Goal: Entertainment & Leisure: Consume media (video, audio)

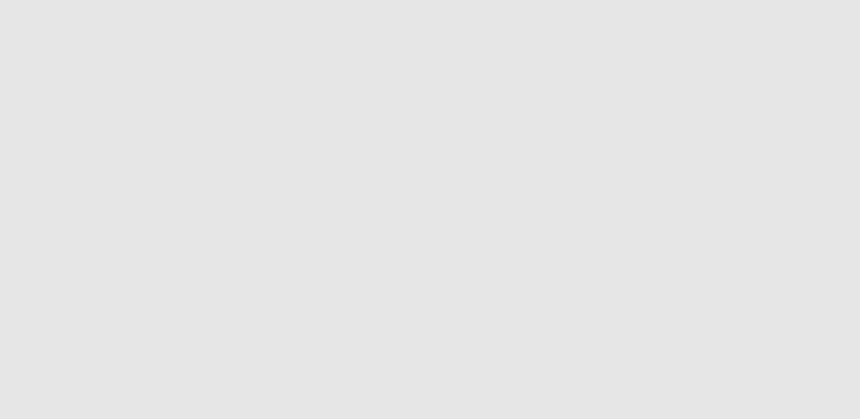
type input "**********"
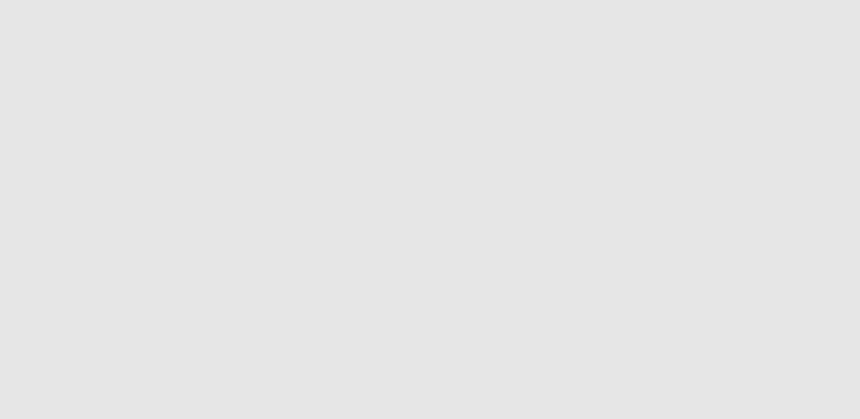
type input "**********"
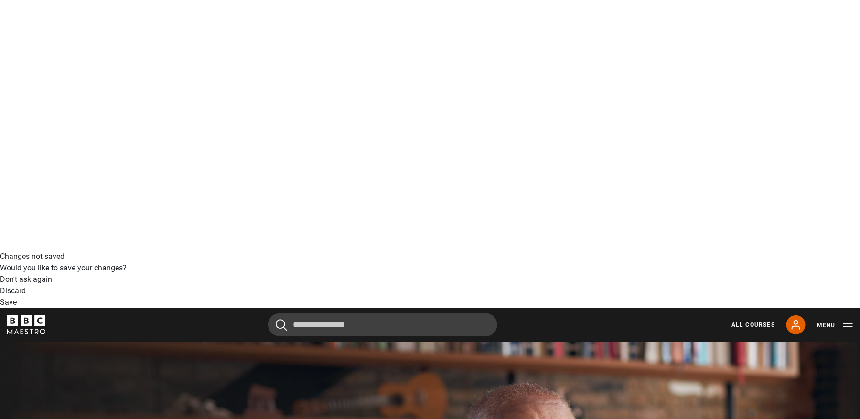
scroll to position [267, 0]
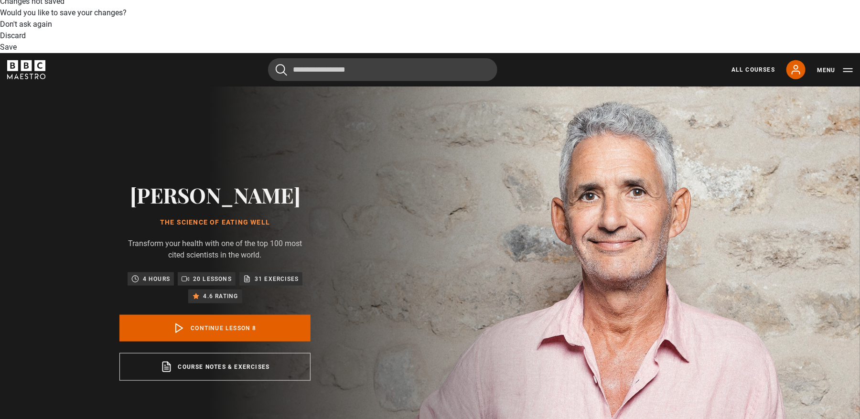
drag, startPoint x: 365, startPoint y: 248, endPoint x: 280, endPoint y: 247, distance: 84.5
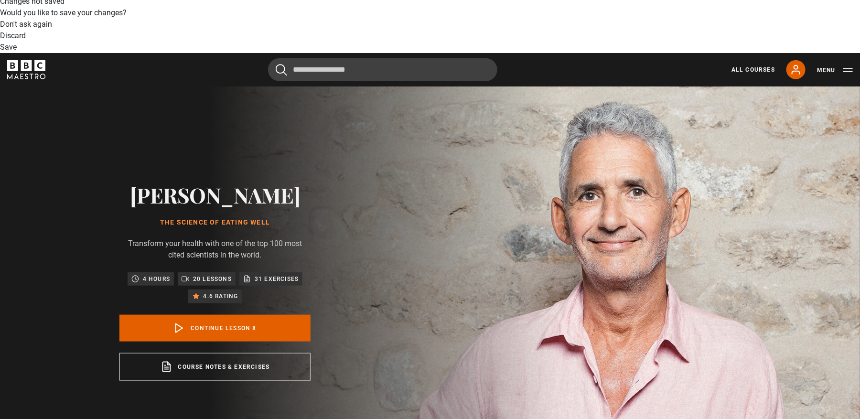
drag, startPoint x: 366, startPoint y: 248, endPoint x: 337, endPoint y: 248, distance: 29.1
drag, startPoint x: 331, startPoint y: 247, endPoint x: 315, endPoint y: 247, distance: 16.7
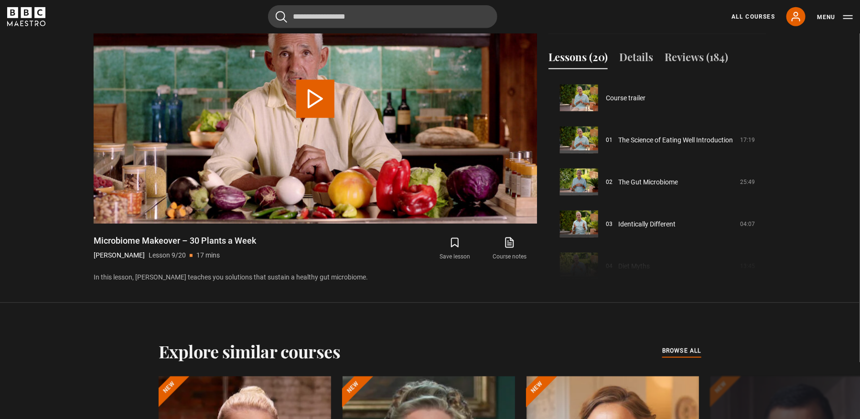
scroll to position [336, 0]
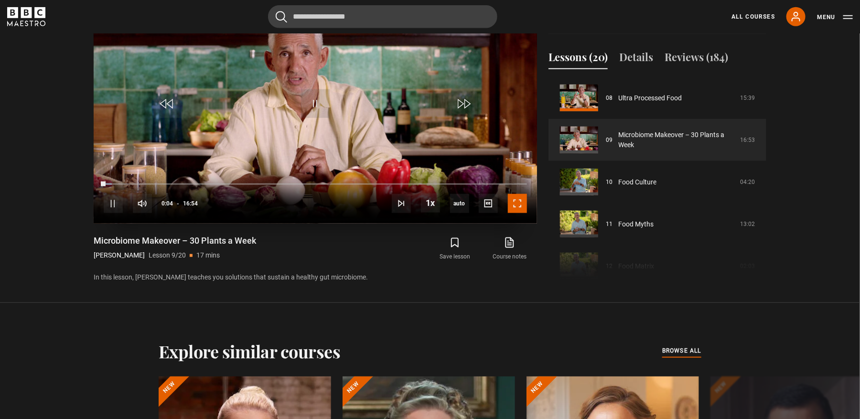
click at [521, 205] on span "Video Player" at bounding box center [517, 203] width 19 height 19
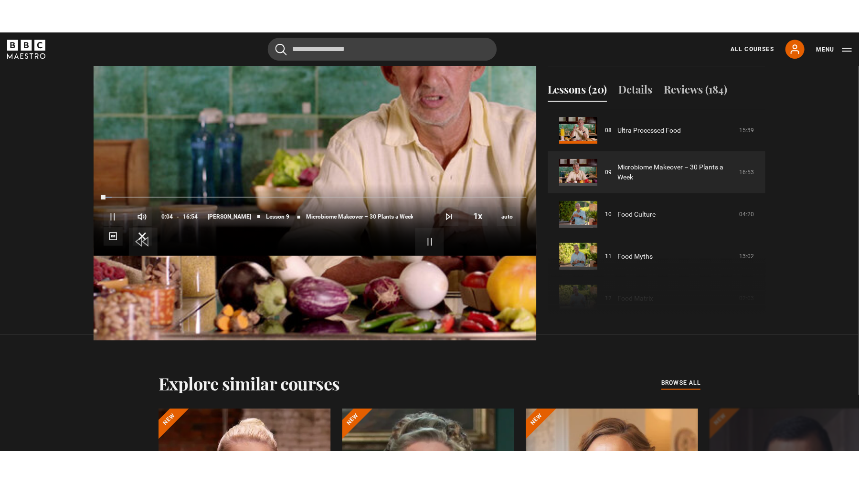
scroll to position [462, 0]
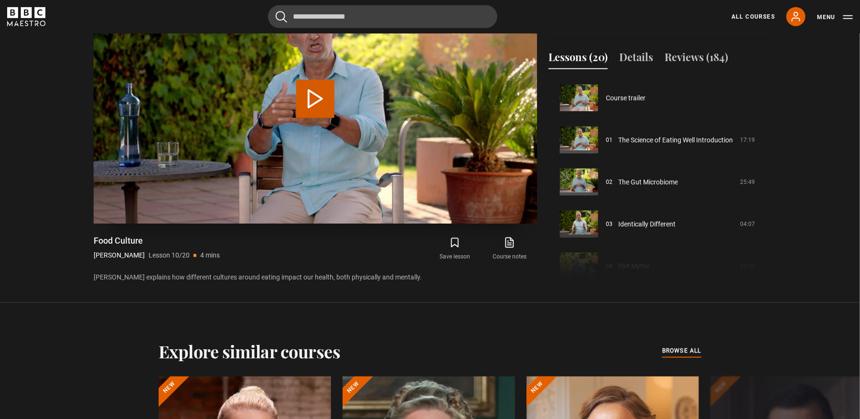
scroll to position [378, 0]
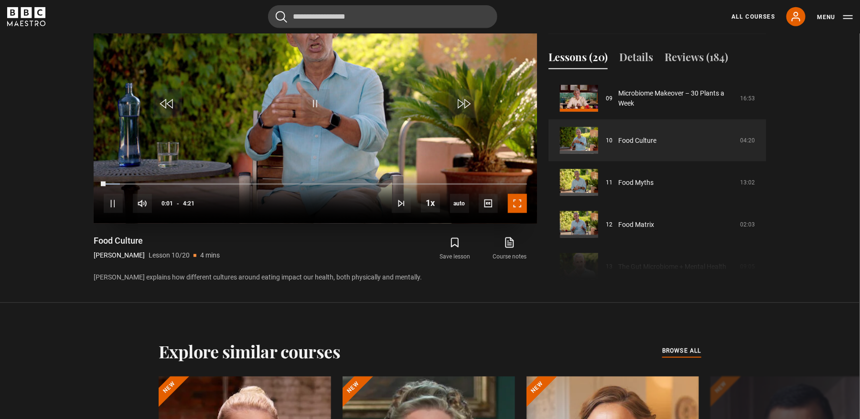
click at [511, 203] on span "Video Player" at bounding box center [517, 203] width 19 height 19
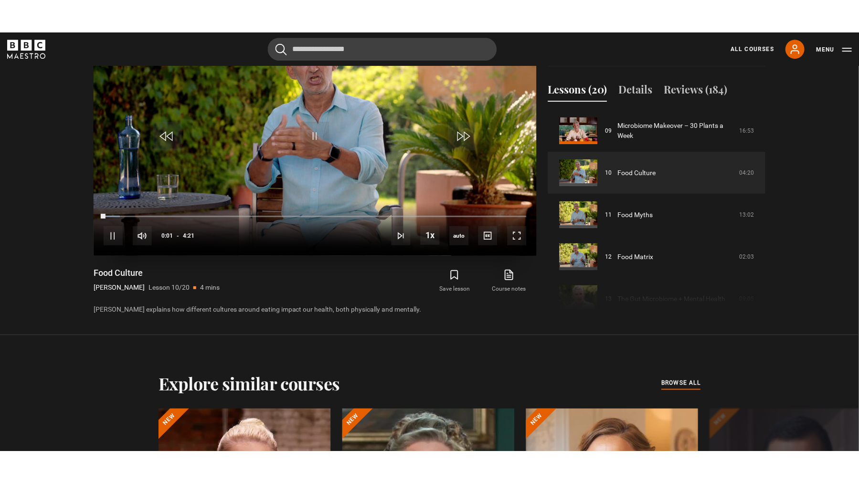
scroll to position [462, 0]
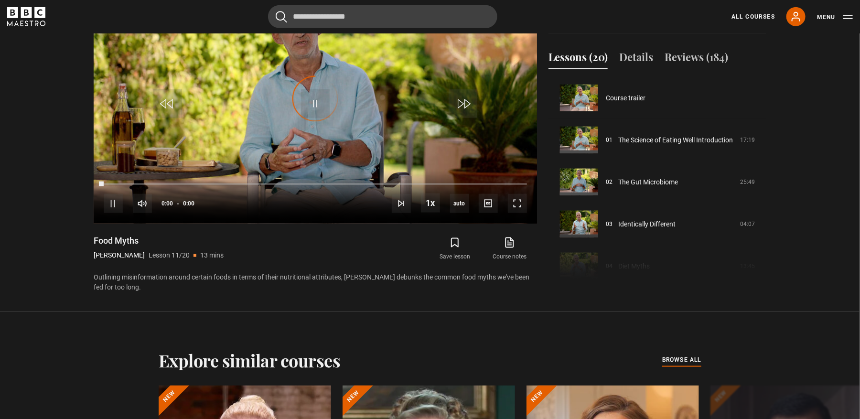
scroll to position [420, 0]
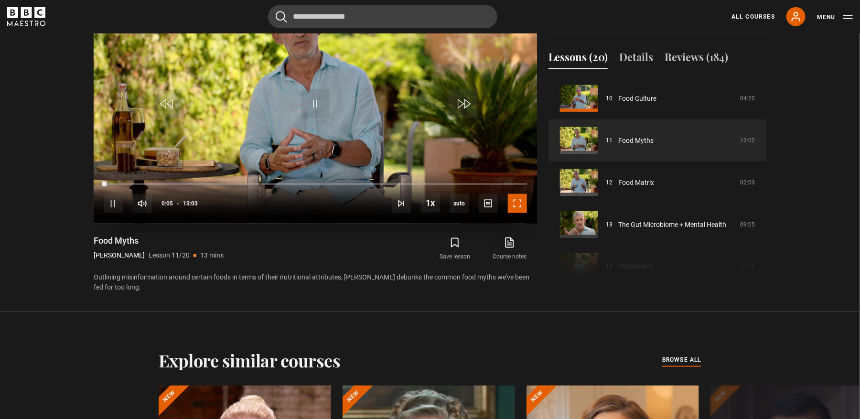
click at [518, 200] on span "Video Player" at bounding box center [517, 203] width 19 height 19
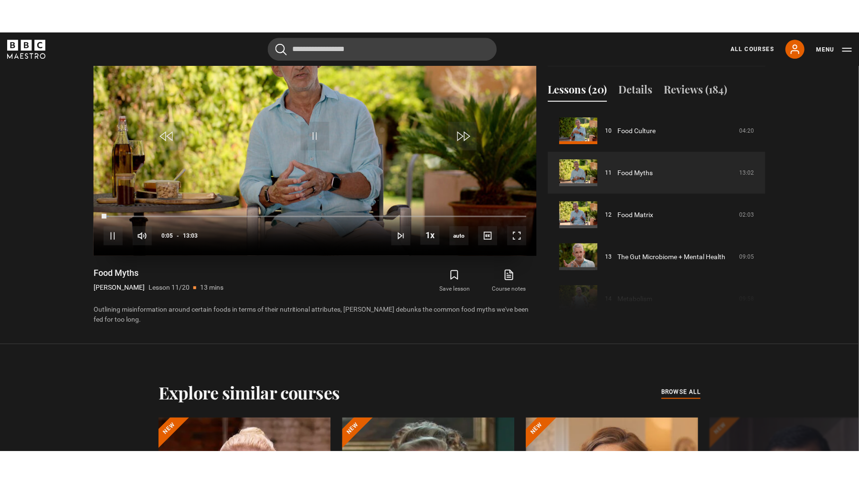
scroll to position [462, 0]
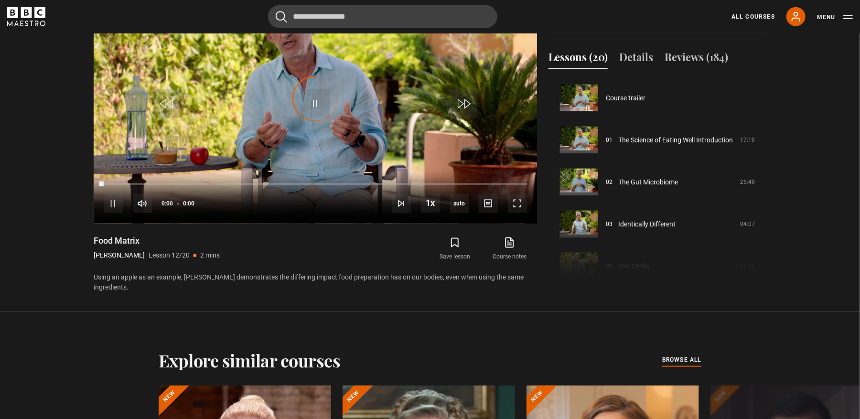
scroll to position [462, 0]
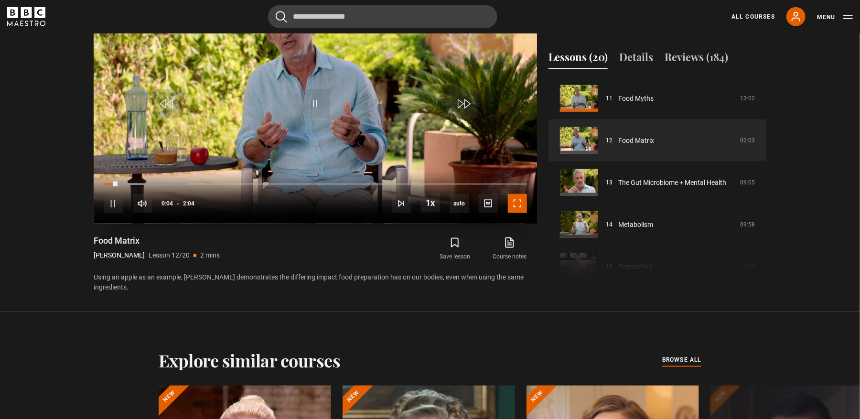
click at [519, 205] on span "Video Player" at bounding box center [517, 203] width 19 height 19
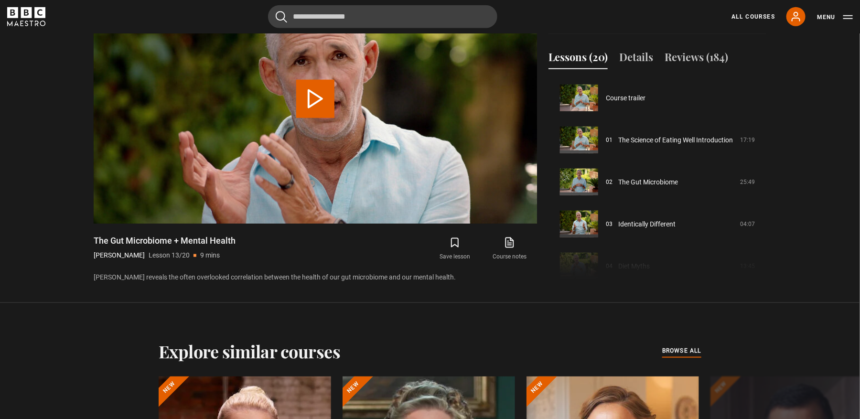
scroll to position [504, 0]
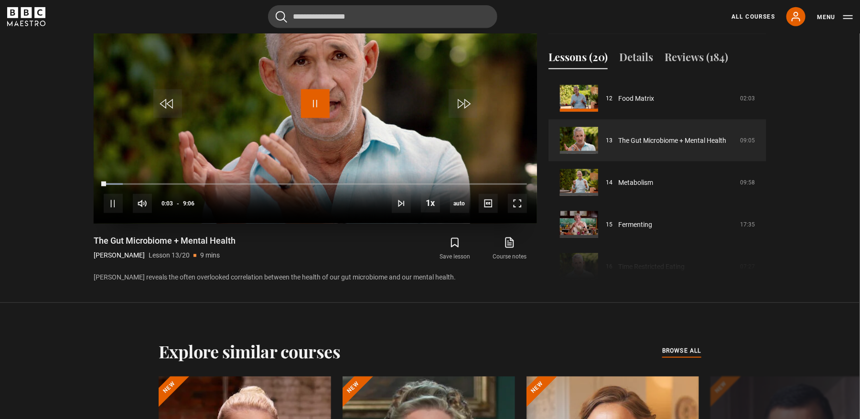
click at [314, 105] on span "Video Player" at bounding box center [315, 103] width 29 height 29
